Goal: Task Accomplishment & Management: Manage account settings

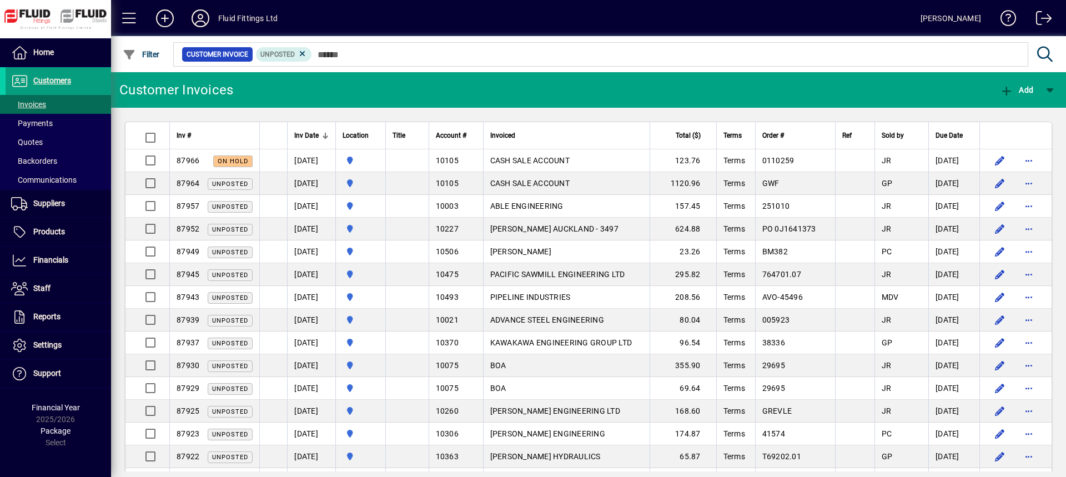
click at [202, 23] on icon at bounding box center [200, 18] width 22 height 18
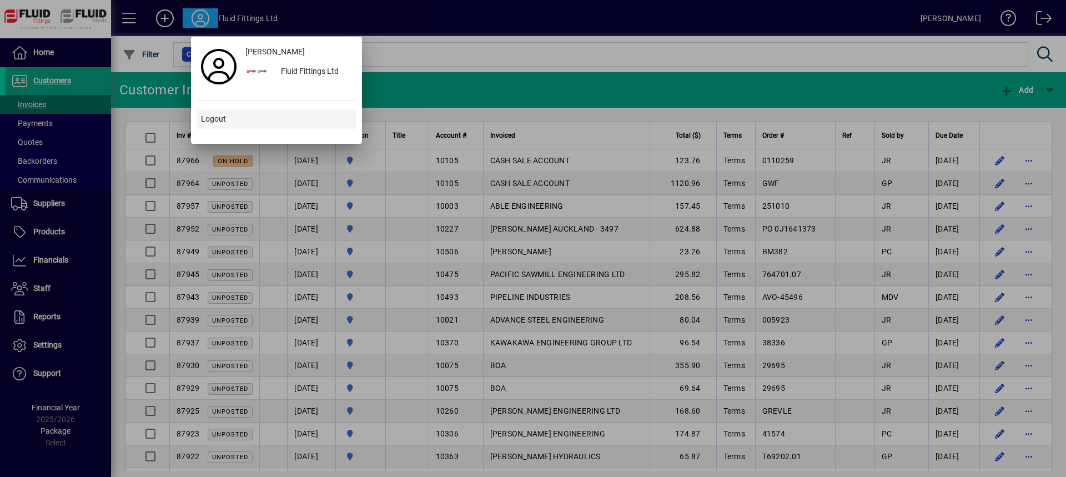
click at [223, 118] on span "Logout" at bounding box center [213, 119] width 25 height 12
